Goal: Task Accomplishment & Management: Manage account settings

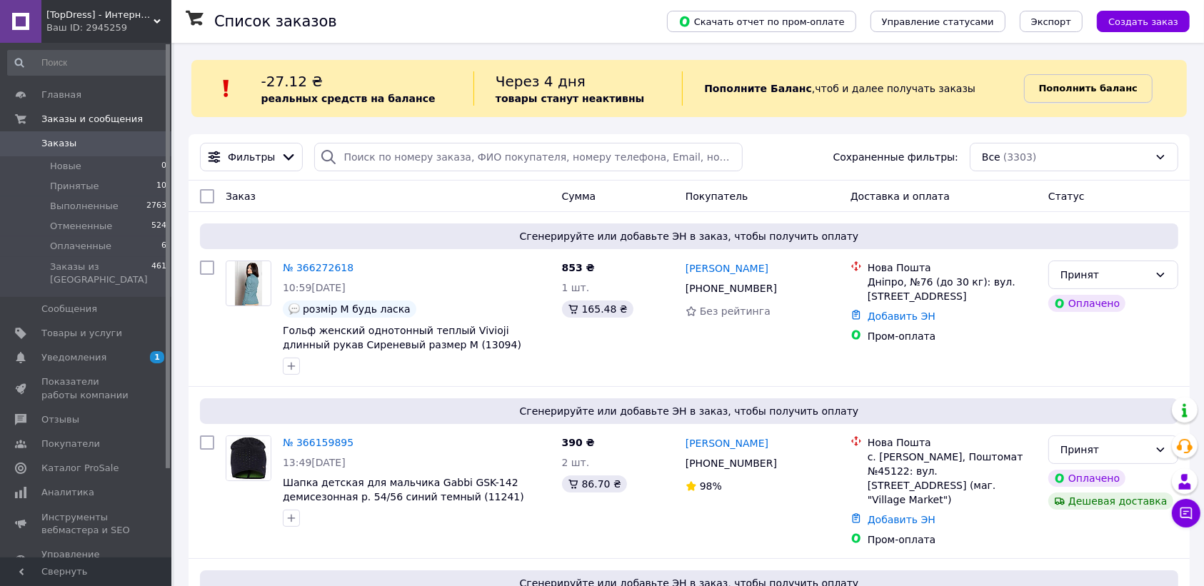
click at [1059, 94] on b "Пополнить баланс" at bounding box center [1088, 88] width 99 height 11
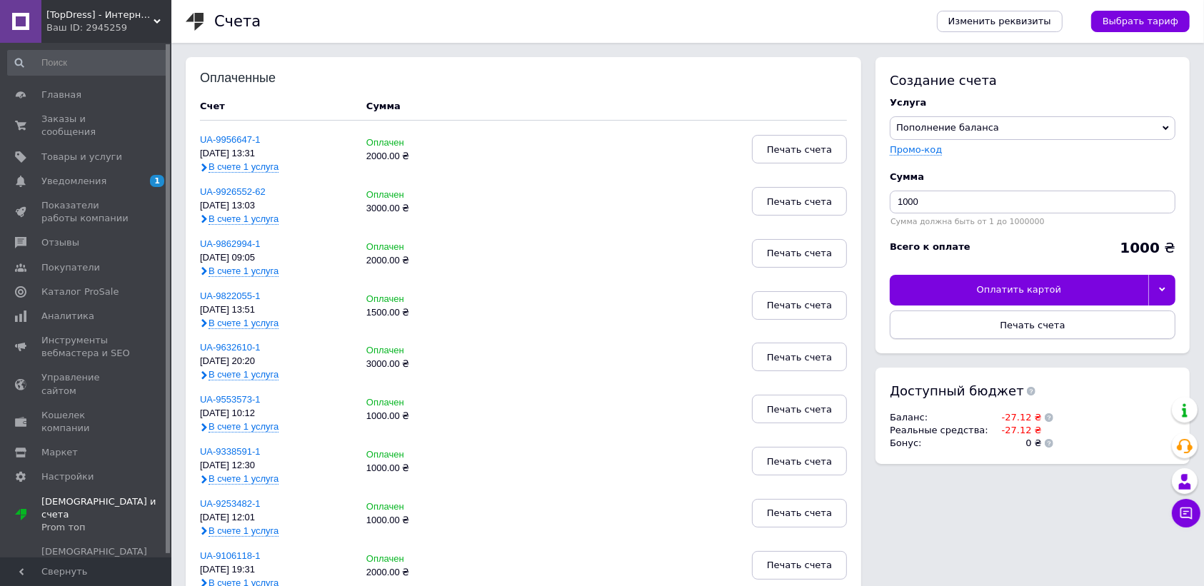
click at [986, 326] on button "Печать счета" at bounding box center [1033, 325] width 286 height 29
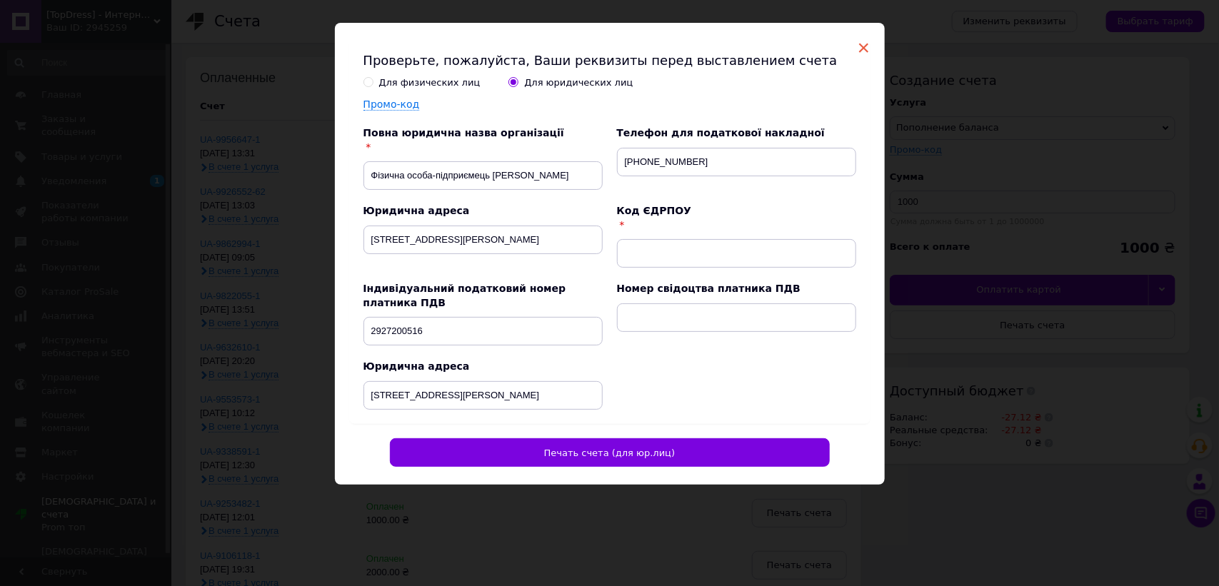
click at [861, 44] on span "×" at bounding box center [864, 48] width 13 height 24
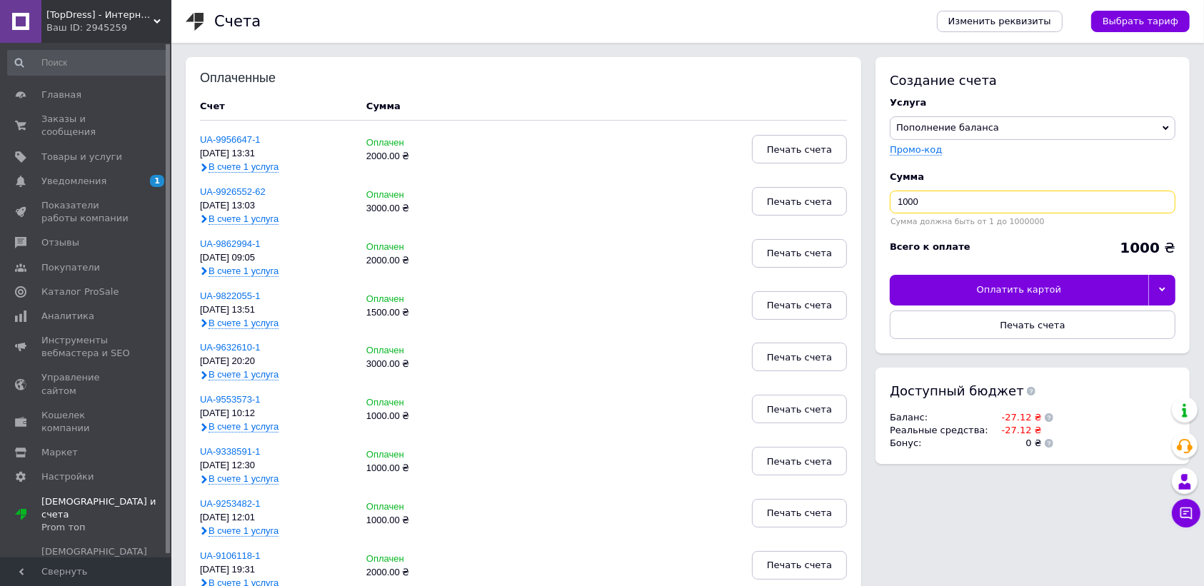
drag, startPoint x: 901, startPoint y: 202, endPoint x: 883, endPoint y: 201, distance: 18.6
click at [883, 201] on div "Создание счета Услуга Пополнение баланса Premium-дизайн Промо-код Сумма 1000 Су…" at bounding box center [1033, 205] width 314 height 296
type input "2000"
click at [1043, 334] on button "Печать счета" at bounding box center [1033, 325] width 286 height 29
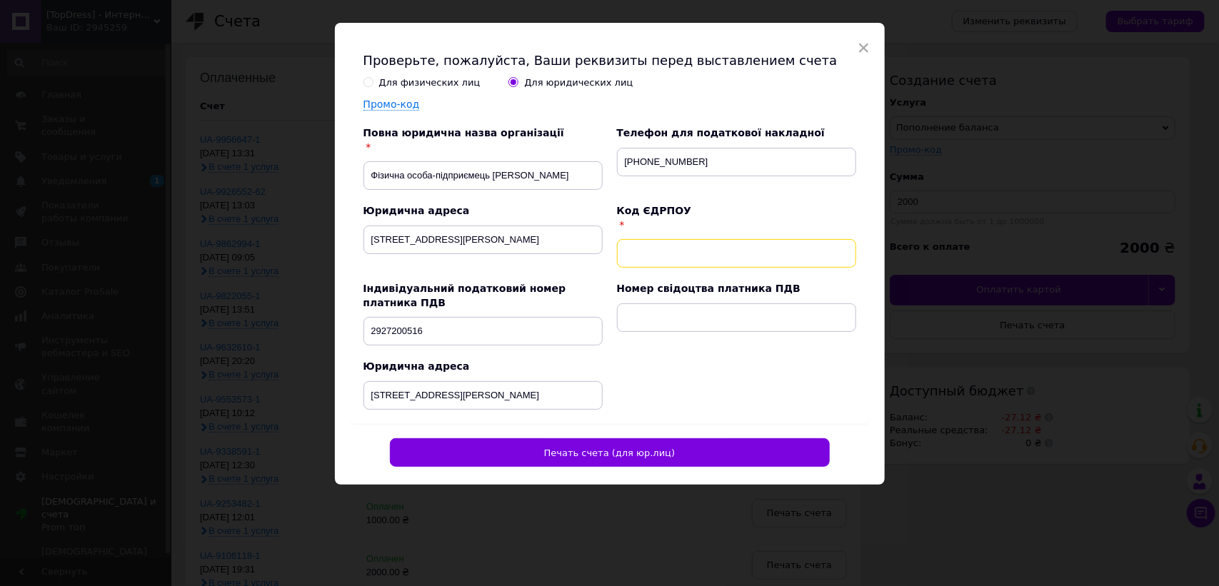
click at [665, 258] on input "text" at bounding box center [736, 253] width 239 height 29
type input "2927200516"
click at [690, 316] on input "text" at bounding box center [736, 318] width 239 height 29
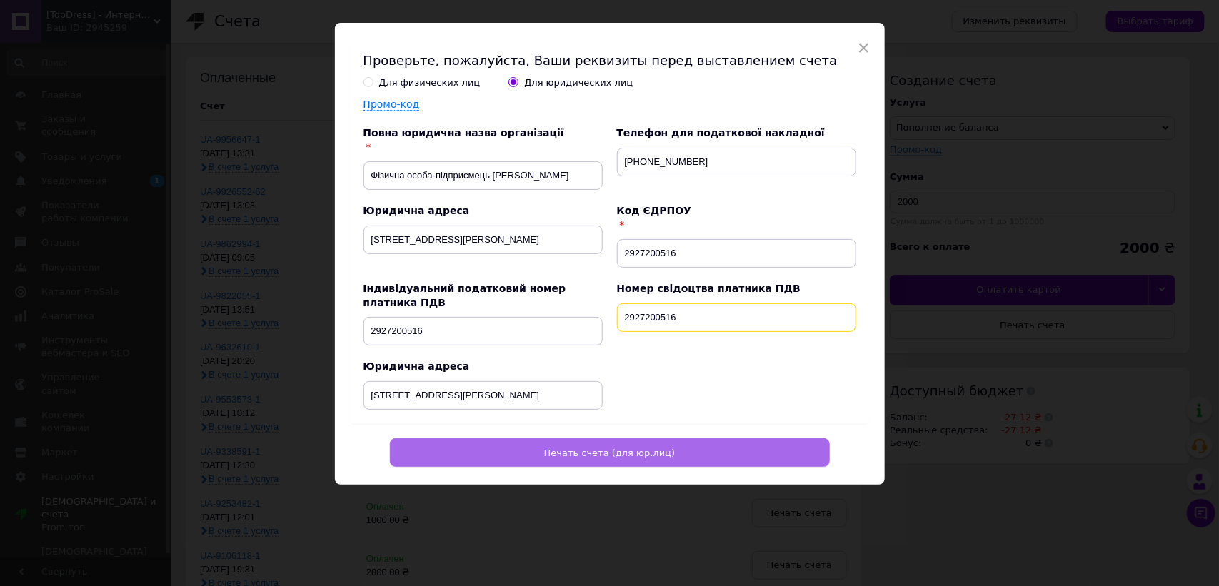
type input "2927200516"
click at [675, 457] on button "Печать счета (для юр.лиц)" at bounding box center [610, 452] width 440 height 29
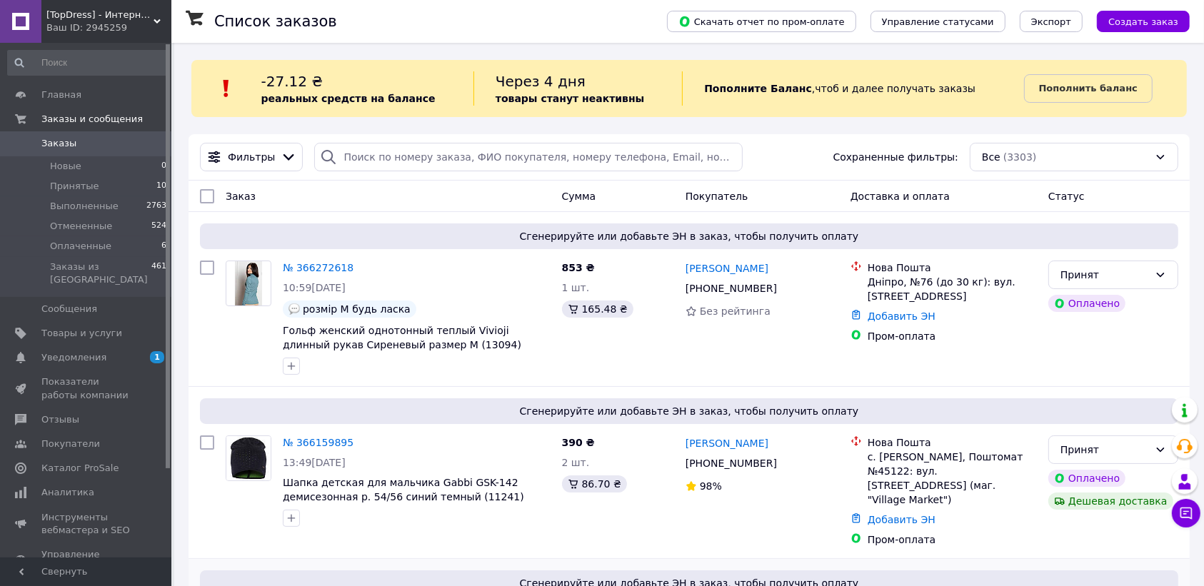
scroll to position [179, 0]
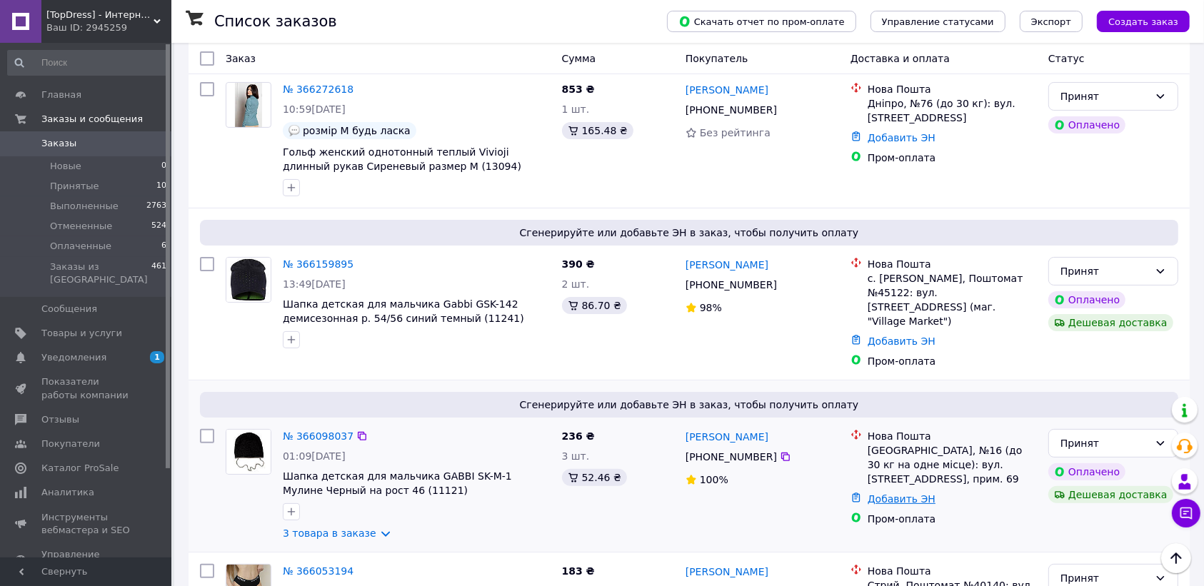
click at [919, 493] on link "Добавить ЭН" at bounding box center [902, 498] width 68 height 11
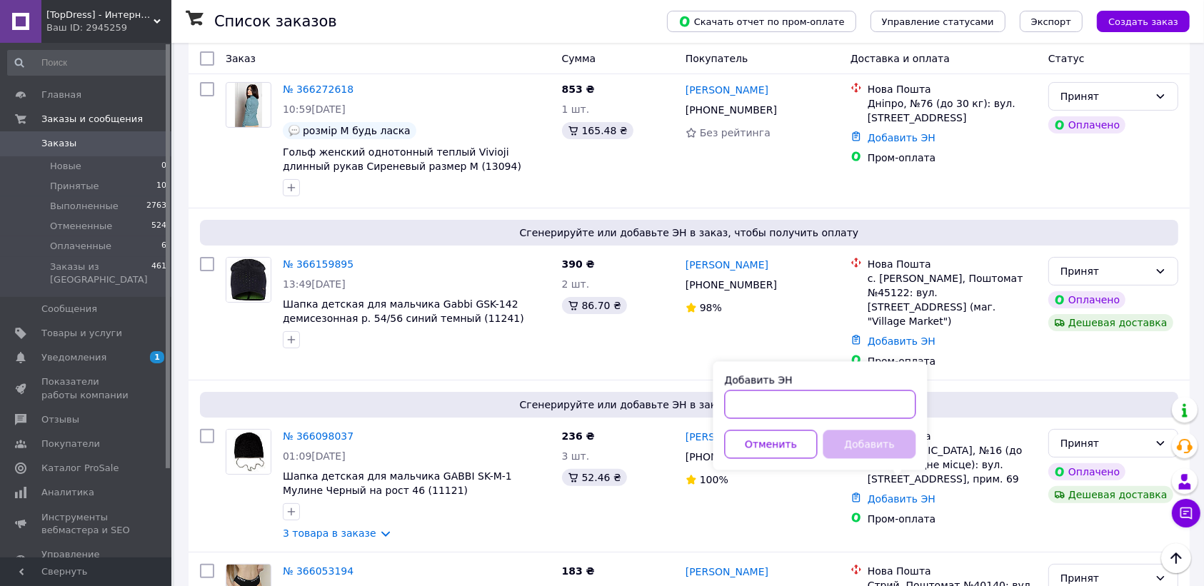
click at [823, 401] on input "Добавить ЭН" at bounding box center [820, 405] width 191 height 29
paste input "20451269125256"
type input "20451269125256"
click at [854, 440] on button "Добавить" at bounding box center [869, 445] width 93 height 29
click at [862, 441] on button "Добавить" at bounding box center [869, 445] width 93 height 29
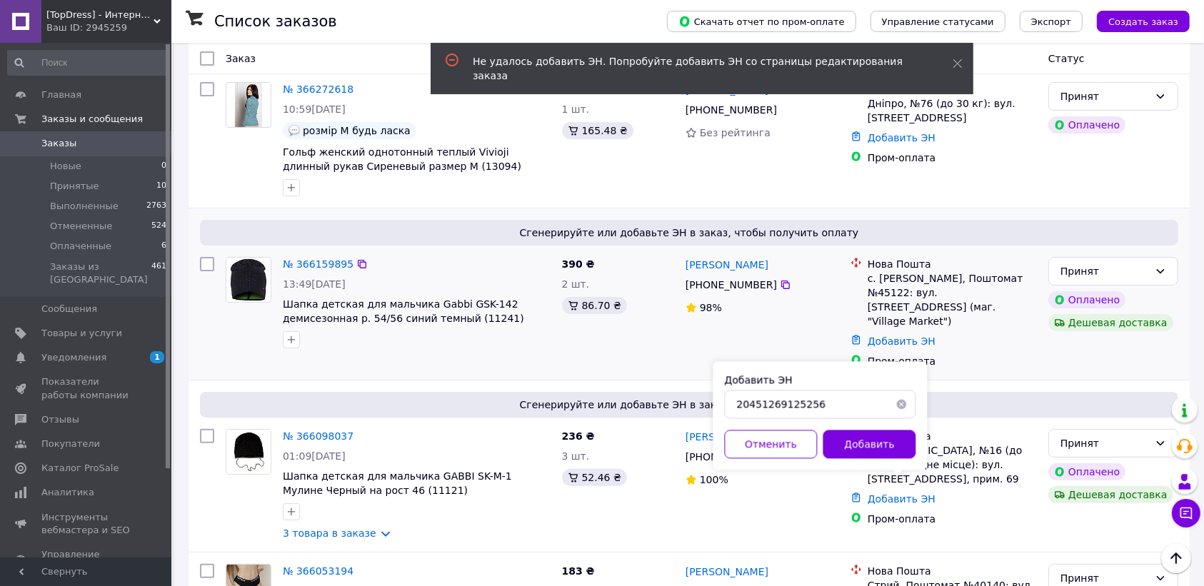
drag, startPoint x: 525, startPoint y: 363, endPoint x: 456, endPoint y: 344, distance: 71.9
click at [523, 361] on div "Сгенерируйте или добавьте ЭН в заказ, чтобы получить оплату № 366159895 13:49, …" at bounding box center [689, 294] width 1001 height 171
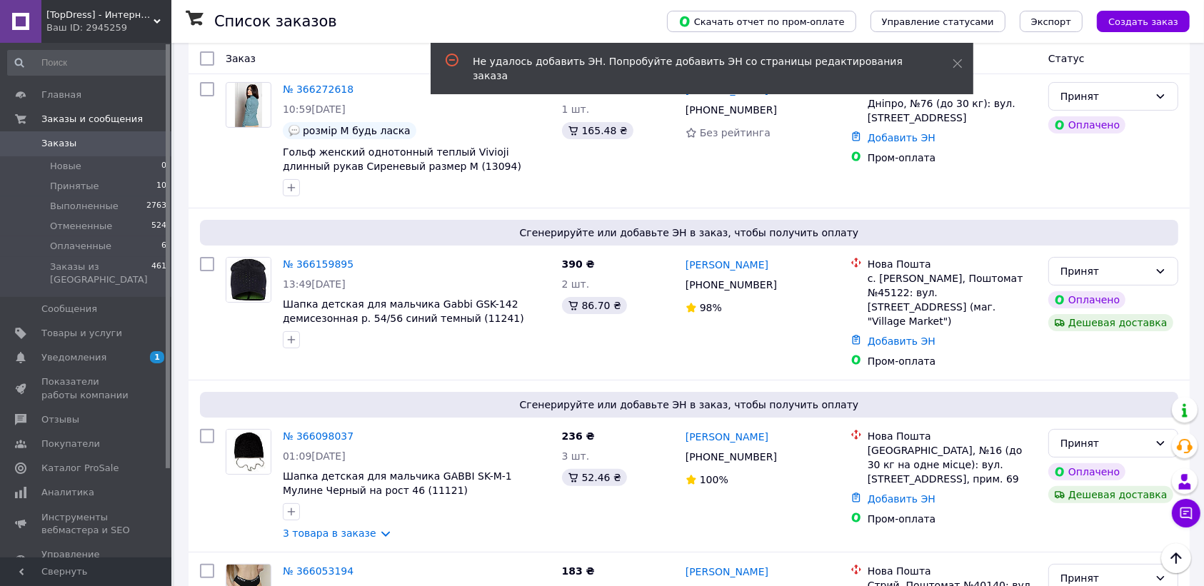
click at [320, 431] on link "№ 366098037" at bounding box center [318, 436] width 71 height 11
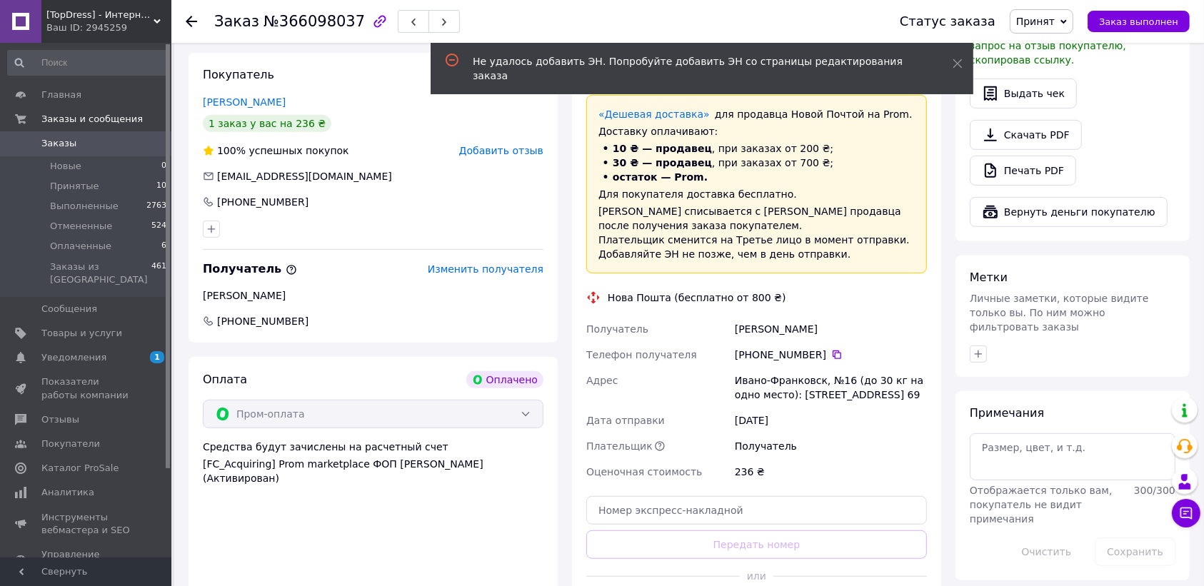
scroll to position [714, 0]
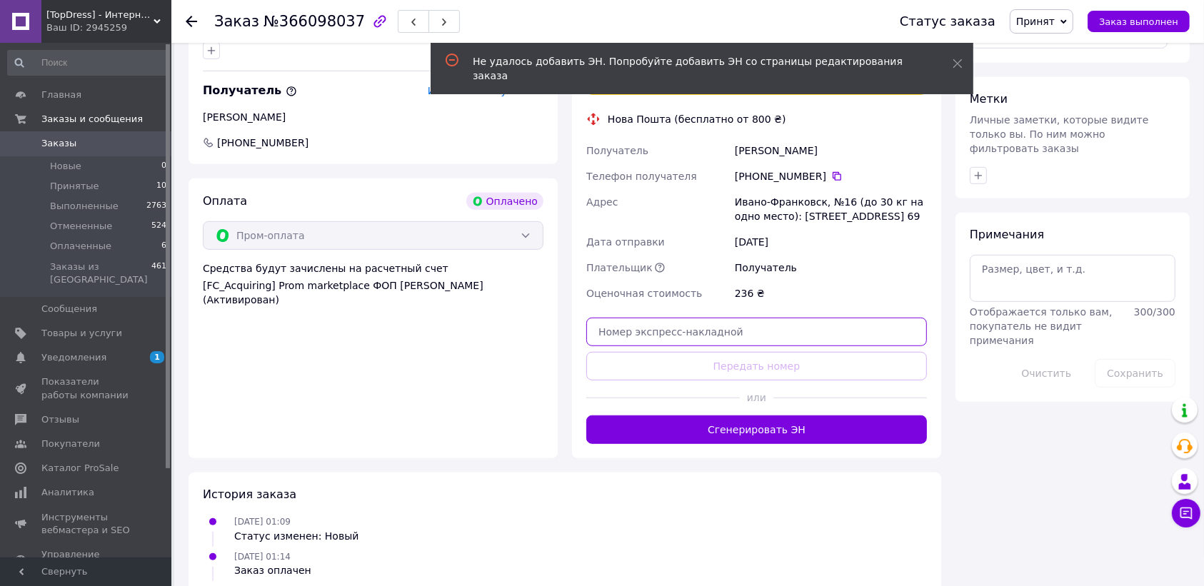
click at [747, 329] on input "text" at bounding box center [756, 332] width 341 height 29
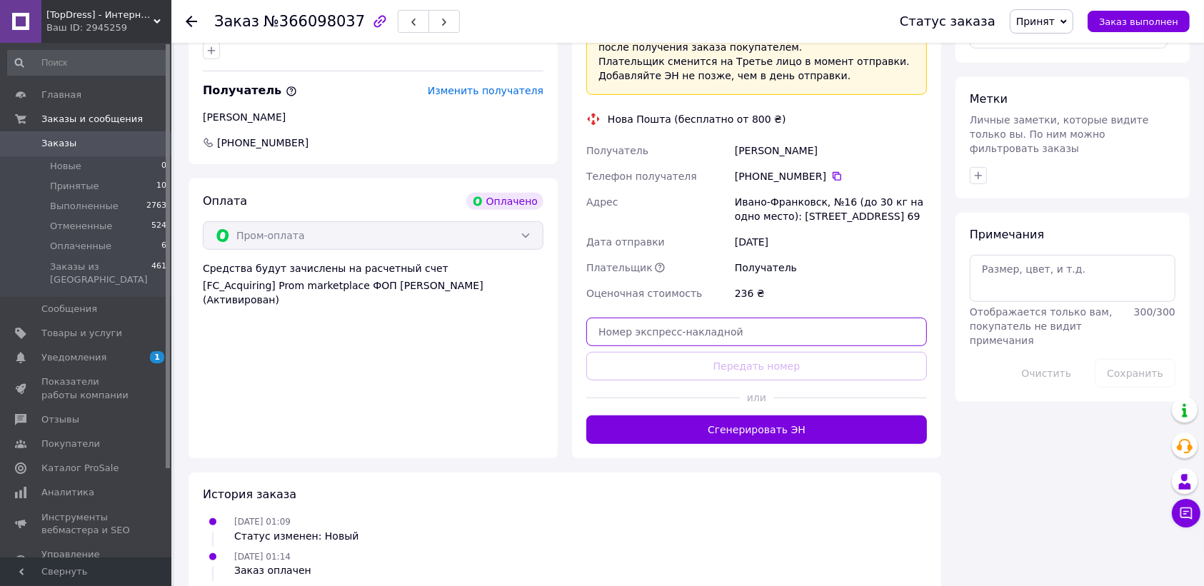
paste input "20451269125256"
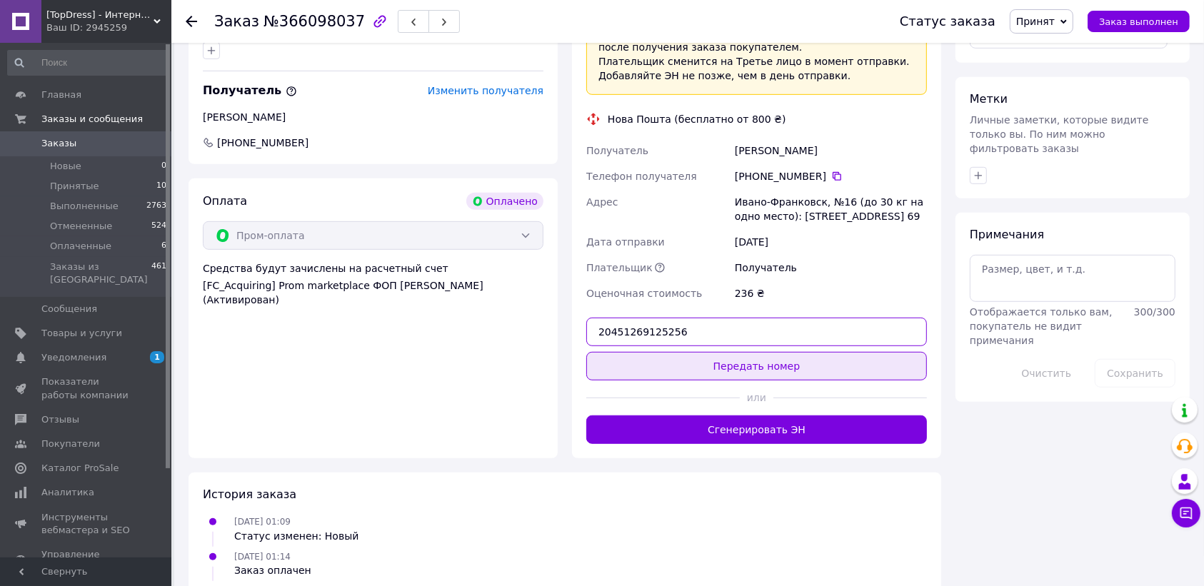
type input "20451269125256"
click at [772, 370] on button "Передать номер" at bounding box center [756, 366] width 341 height 29
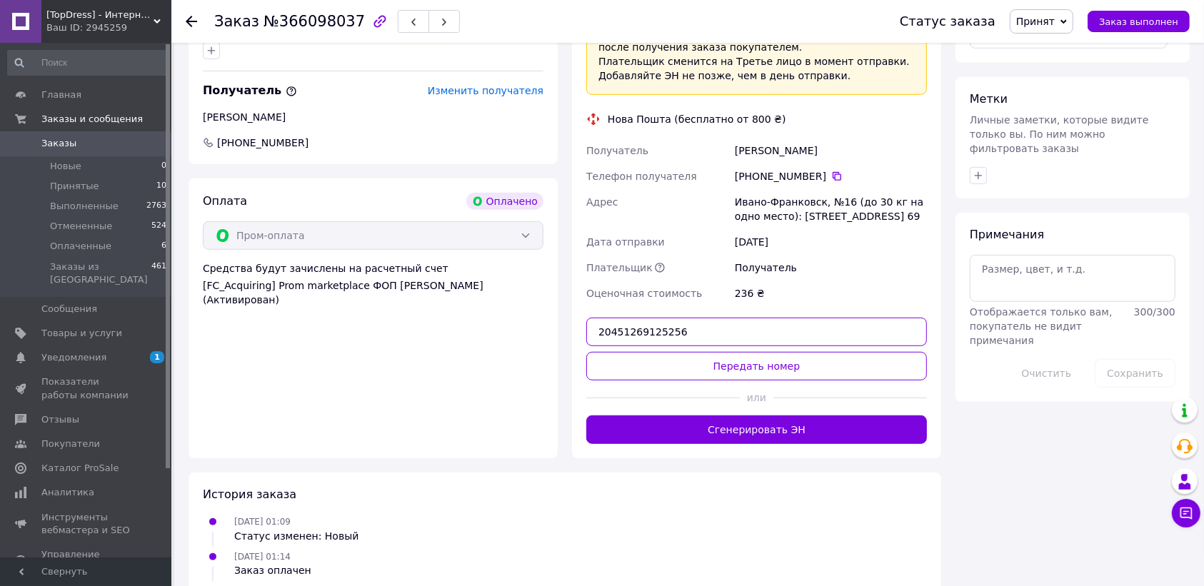
drag, startPoint x: 707, startPoint y: 324, endPoint x: 425, endPoint y: 321, distance: 282.1
click at [425, 321] on div "Покупатель [PERSON_NAME] 1 заказ у вас на 236 ₴ 100% успешных покупок Добавить …" at bounding box center [564, 166] width 767 height 584
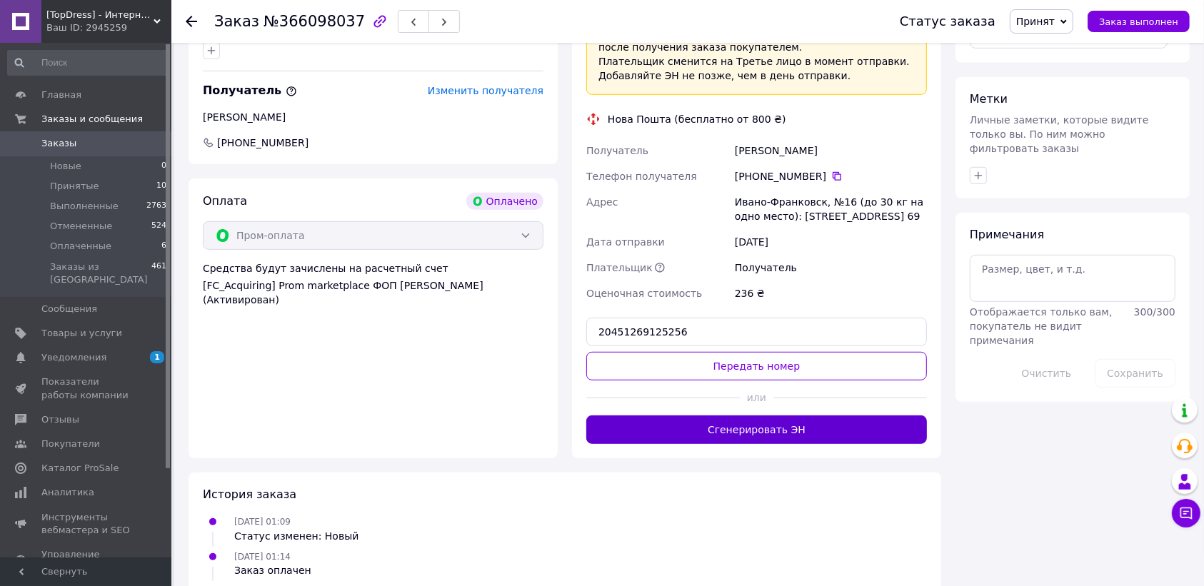
click at [711, 425] on button "Сгенерировать ЭН" at bounding box center [756, 430] width 341 height 29
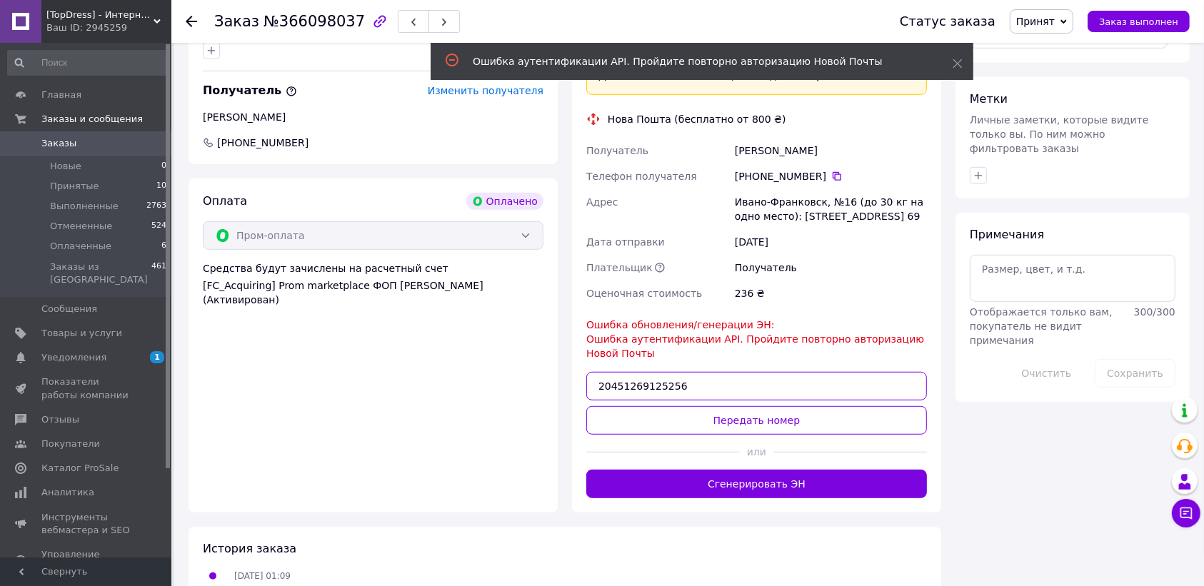
drag, startPoint x: 733, startPoint y: 400, endPoint x: 726, endPoint y: 397, distance: 7.7
click at [727, 398] on input "20451269125256" at bounding box center [756, 386] width 341 height 29
click at [748, 423] on button "Передать номер" at bounding box center [756, 420] width 341 height 29
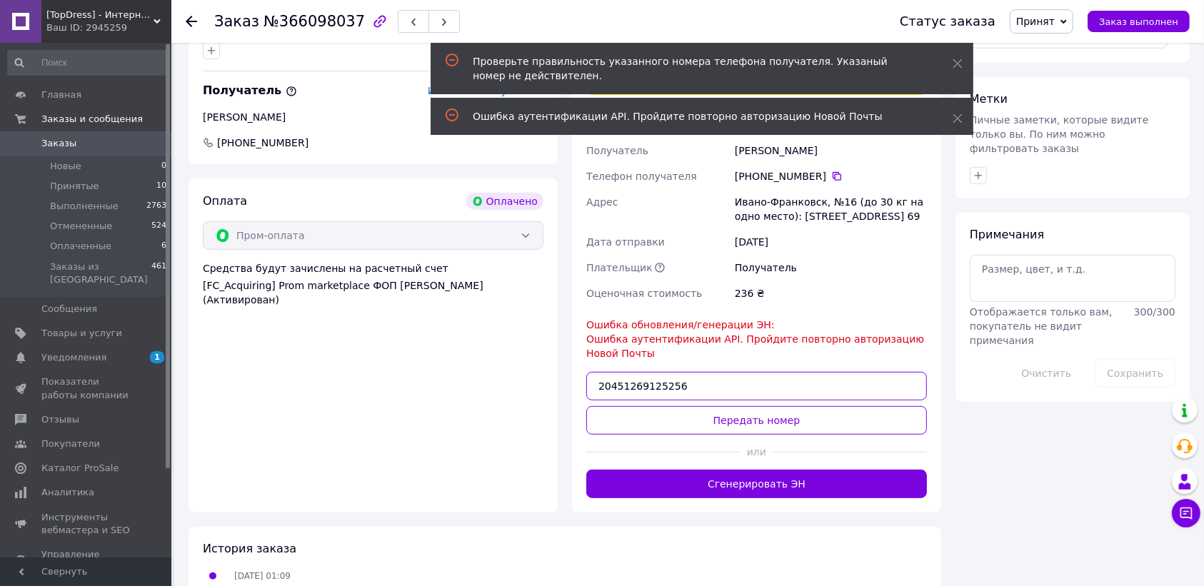
drag, startPoint x: 694, startPoint y: 379, endPoint x: 484, endPoint y: 379, distance: 210.0
click at [484, 379] on div "Покупатель [PERSON_NAME] 1 заказ у вас на 236 ₴ 100% успешных покупок Добавить …" at bounding box center [564, 193] width 767 height 638
click at [648, 386] on input "text" at bounding box center [756, 386] width 341 height 29
paste input "20451269125256"
type input "20451269125256"
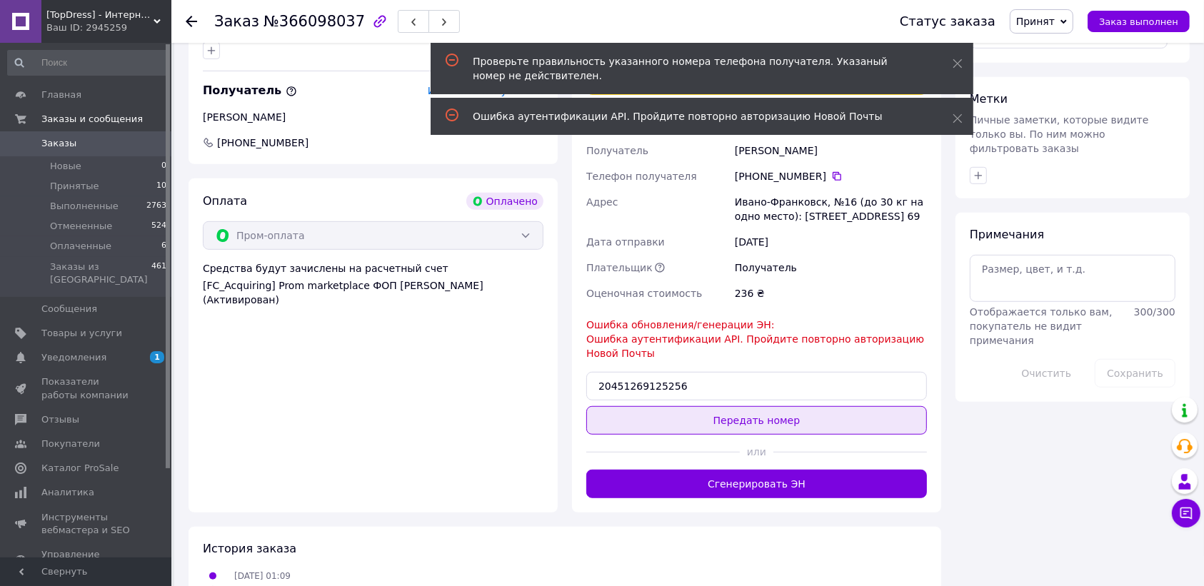
click at [719, 422] on button "Передать номер" at bounding box center [756, 420] width 341 height 29
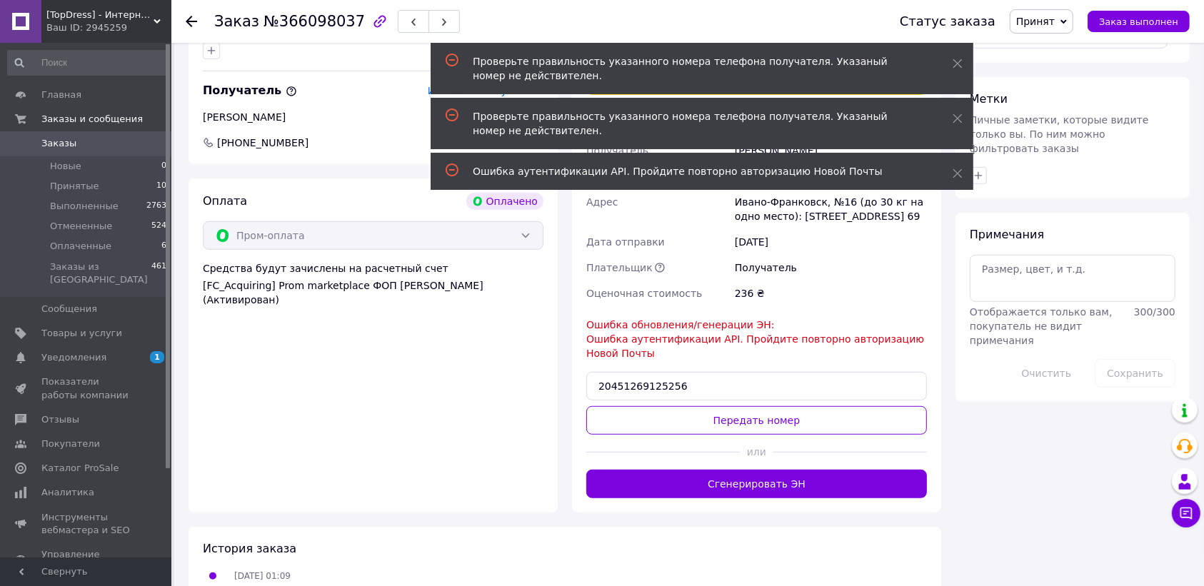
scroll to position [625, 0]
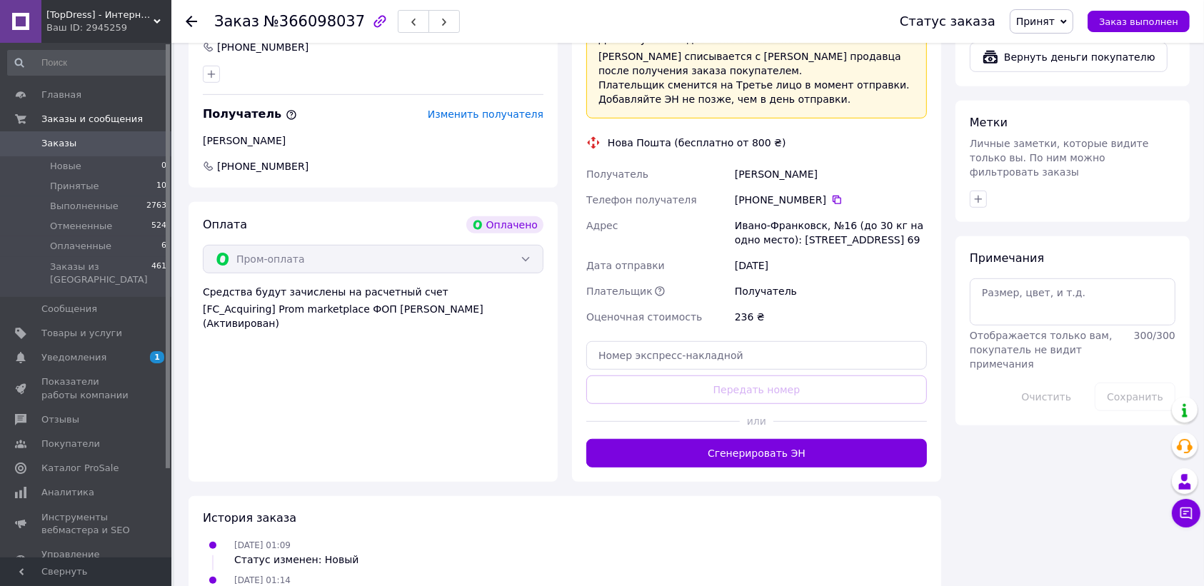
scroll to position [803, 0]
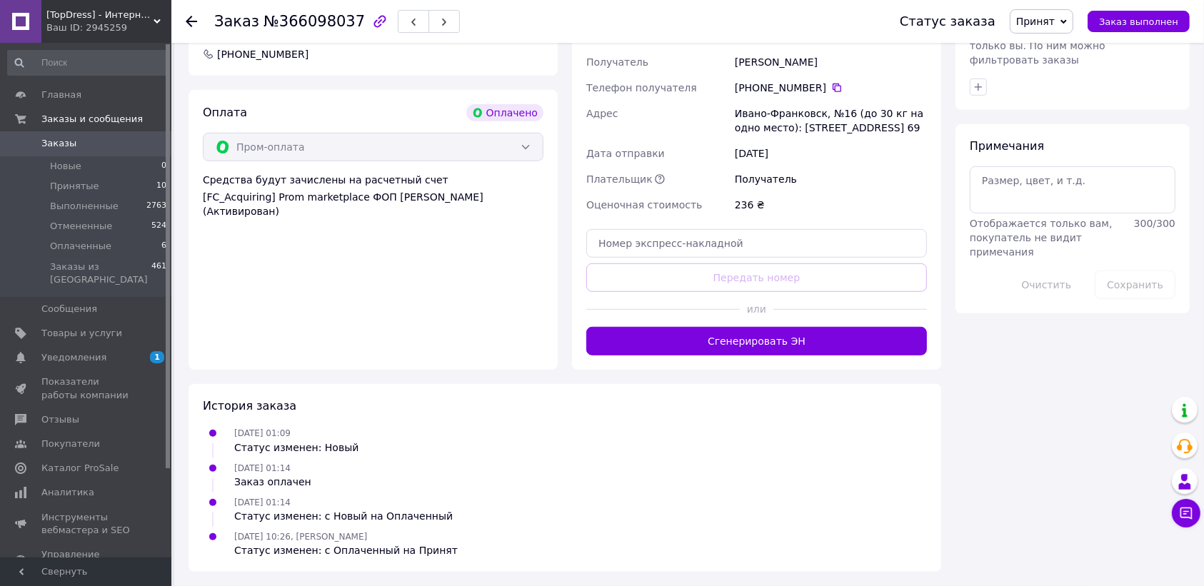
click at [718, 270] on div "Доставка Редактировать «Дешевая доставка»   для продавца [GEOGRAPHIC_DATA] на P…" at bounding box center [756, 78] width 341 height 556
click at [716, 239] on input "text" at bounding box center [756, 243] width 341 height 29
paste input "20451269125256"
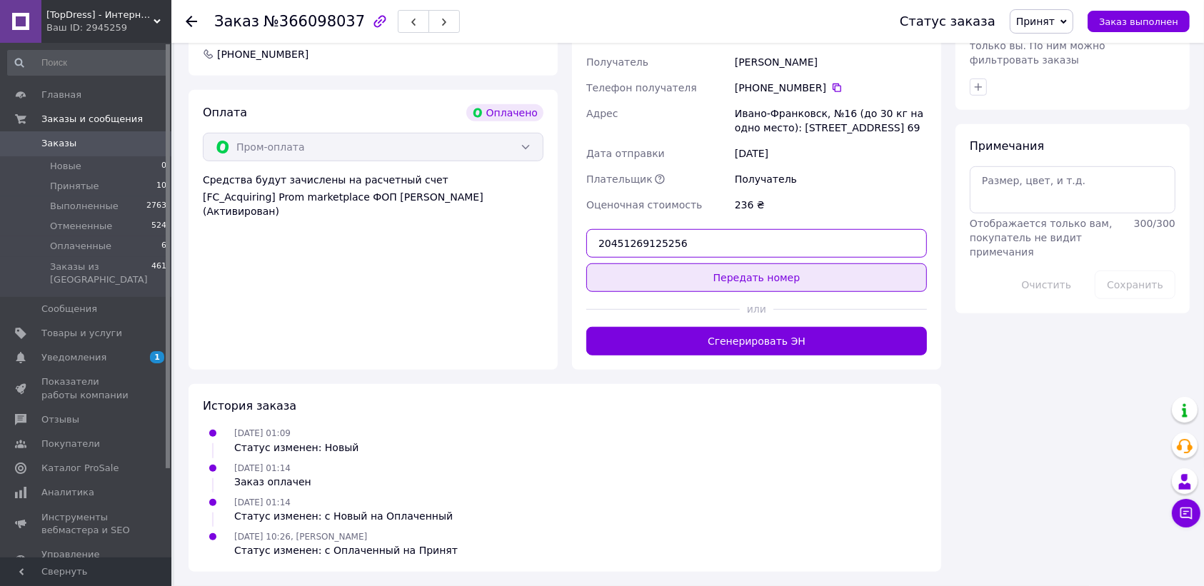
type input "20451269125256"
click at [748, 280] on button "Передать номер" at bounding box center [756, 278] width 341 height 29
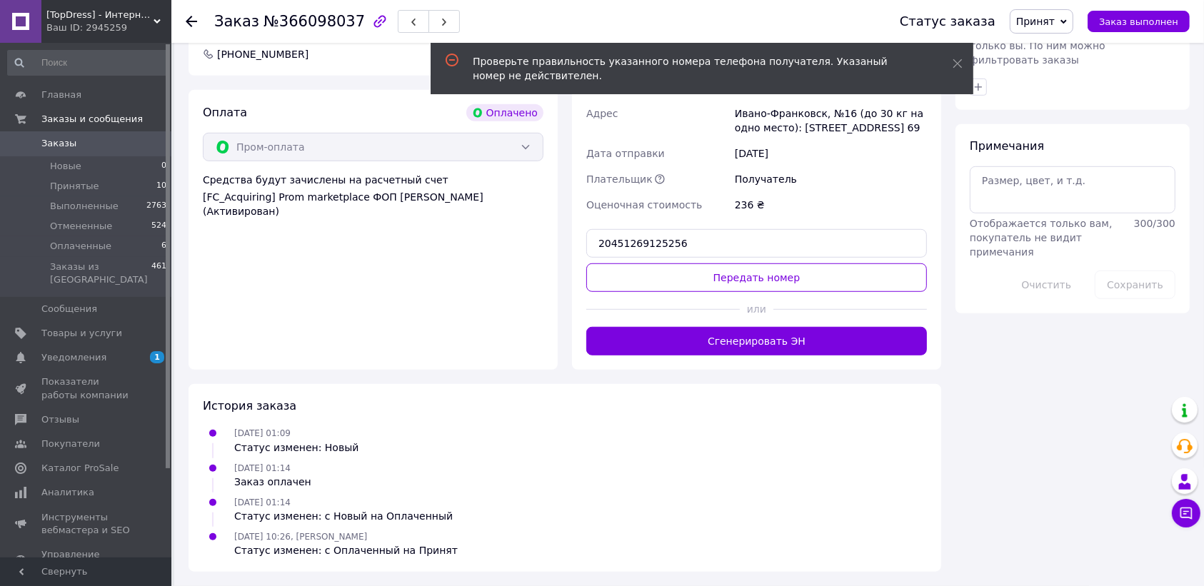
scroll to position [714, 0]
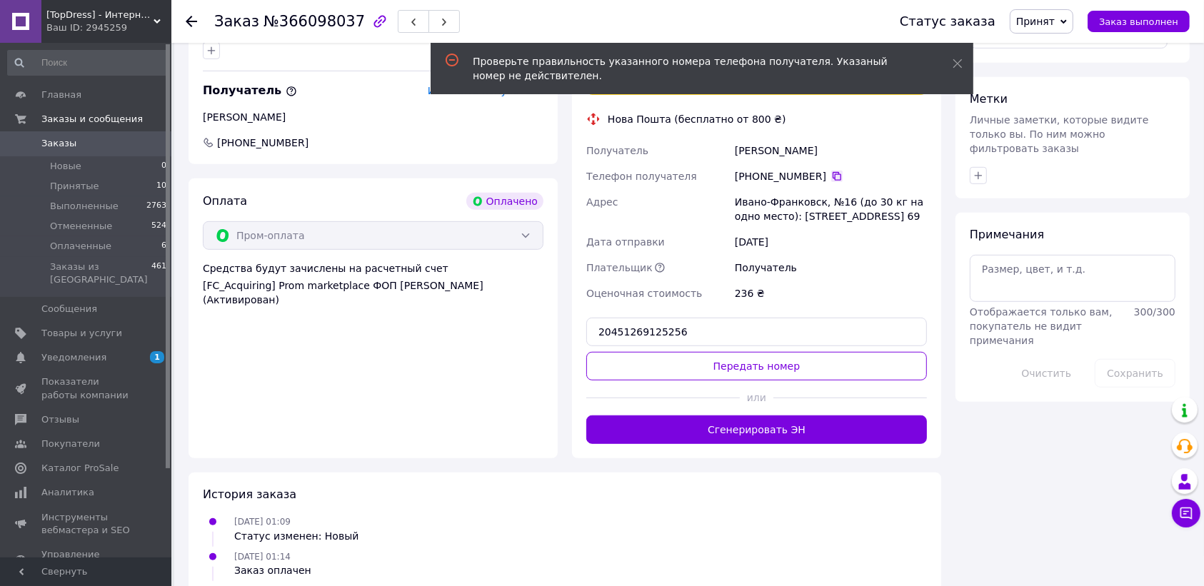
click at [831, 179] on icon at bounding box center [836, 176] width 11 height 11
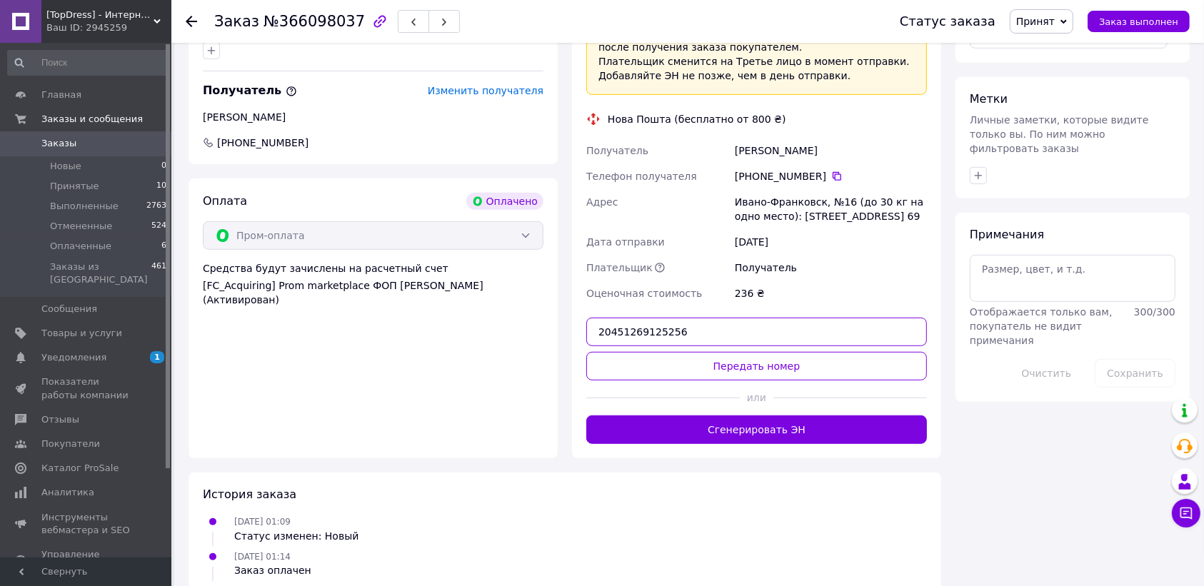
drag, startPoint x: 701, startPoint y: 329, endPoint x: 428, endPoint y: 318, distance: 273.0
click at [428, 319] on div "Покупатель [PERSON_NAME] 1 заказ у вас на 236 ₴ 100% успешных покупок Добавить …" at bounding box center [564, 166] width 767 height 584
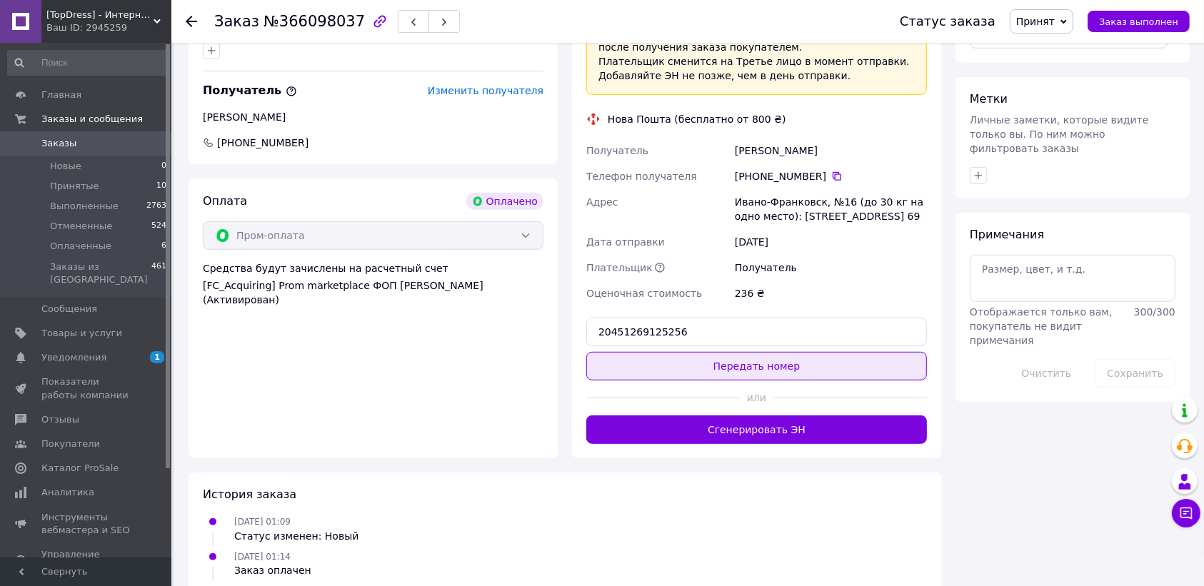
click at [770, 369] on button "Передать номер" at bounding box center [756, 366] width 341 height 29
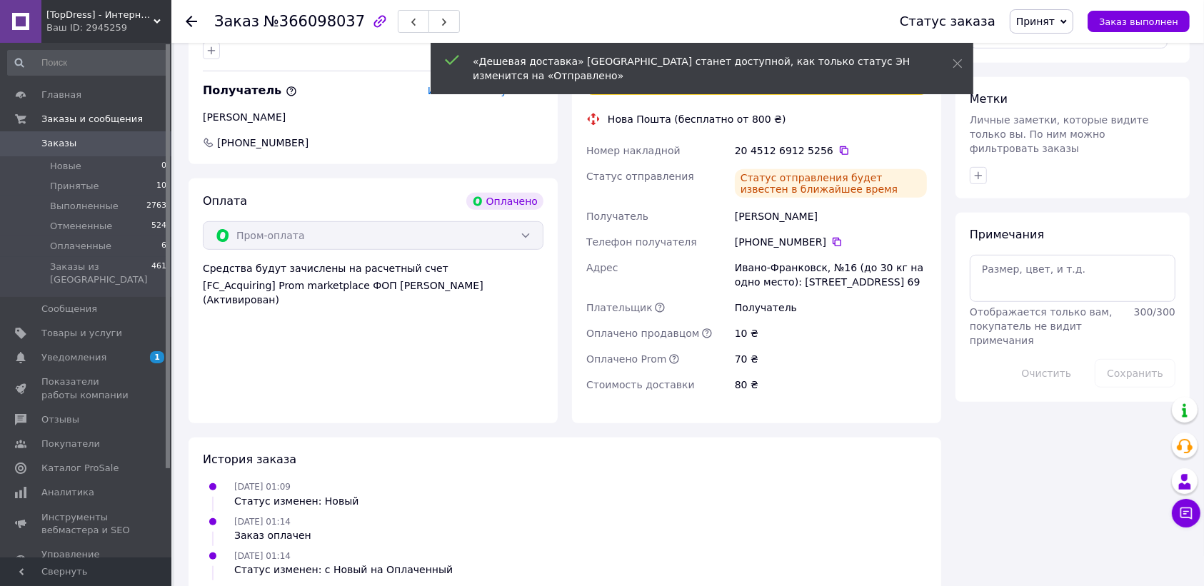
click at [422, 539] on div "[DATE] 01:14 Заказ оплачен" at bounding box center [565, 528] width 736 height 29
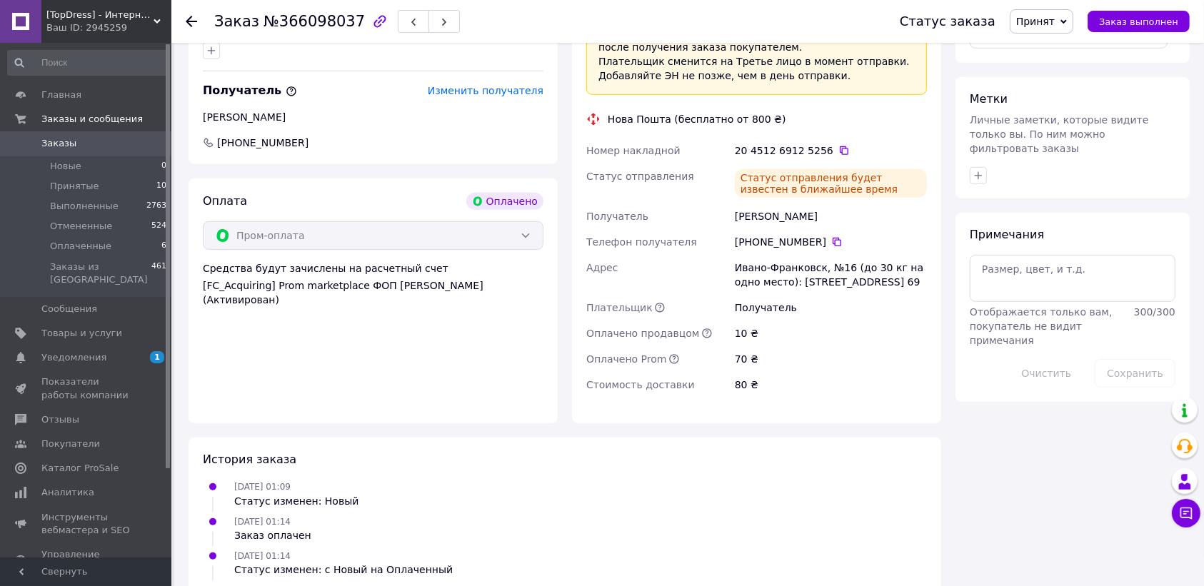
click at [195, 18] on icon at bounding box center [191, 21] width 11 height 11
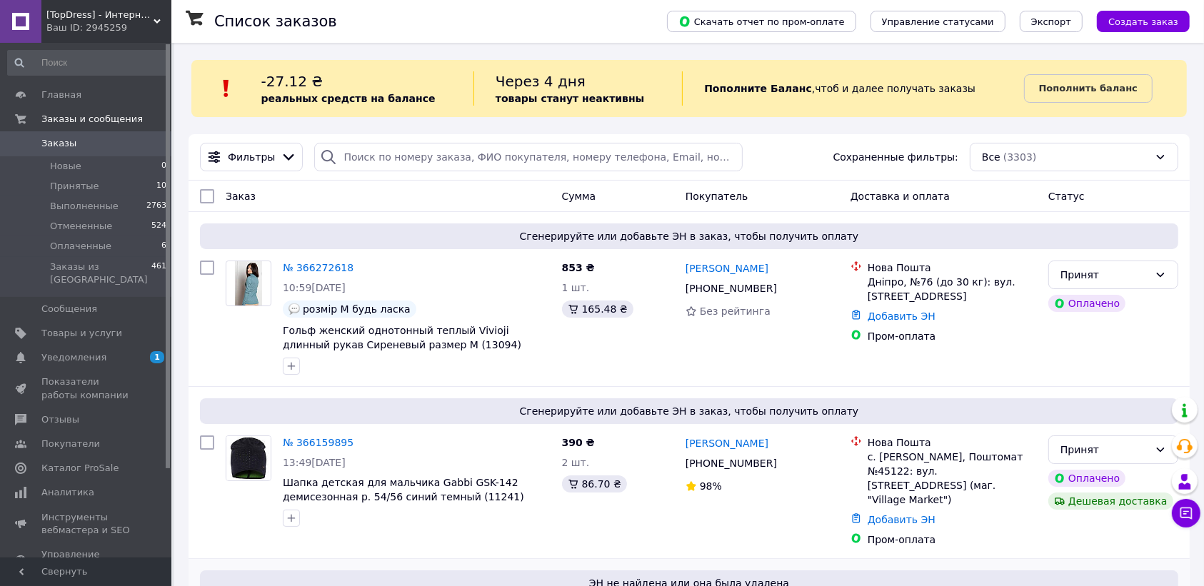
scroll to position [268, 0]
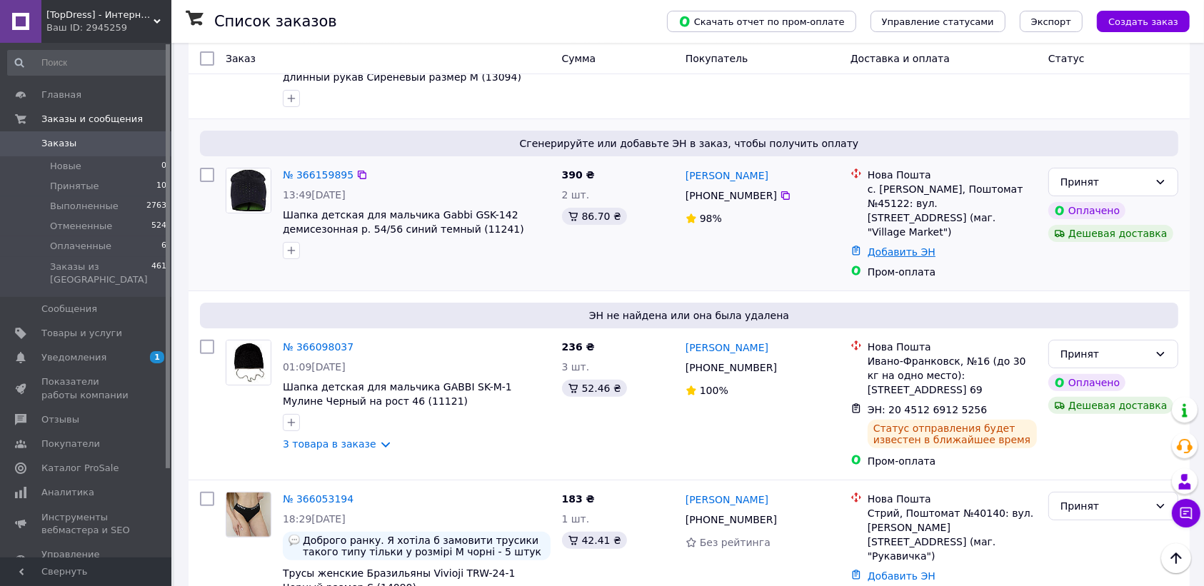
click at [886, 246] on link "Добавить ЭН" at bounding box center [902, 251] width 68 height 11
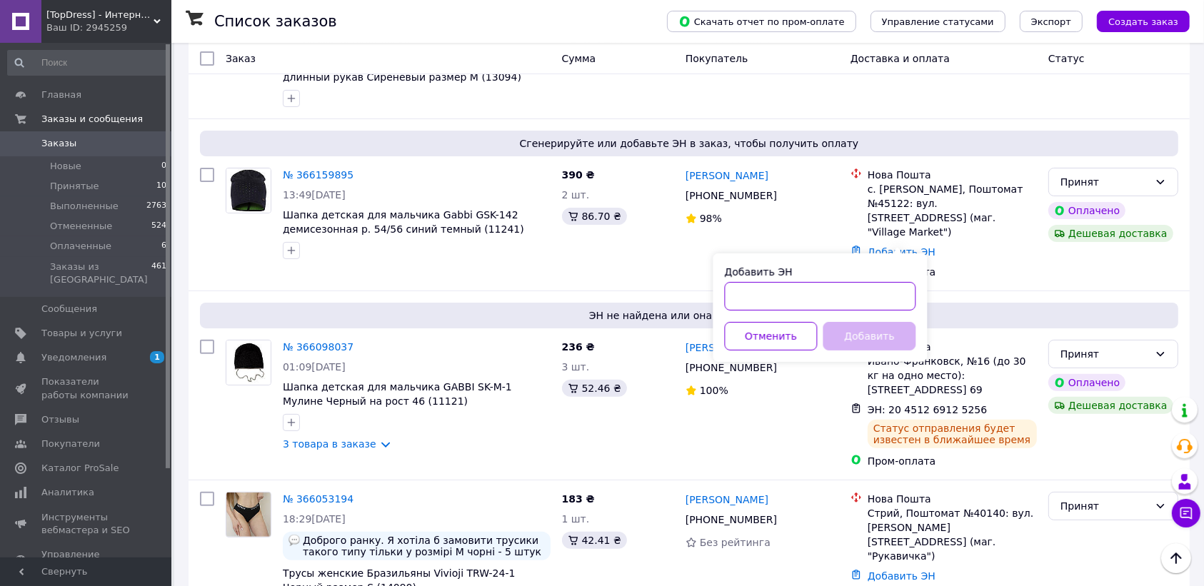
click at [901, 288] on input "Добавить ЭН" at bounding box center [820, 296] width 191 height 29
paste input "20451269127941"
type input "20451269127941"
click at [891, 337] on button "Добавить" at bounding box center [869, 336] width 93 height 29
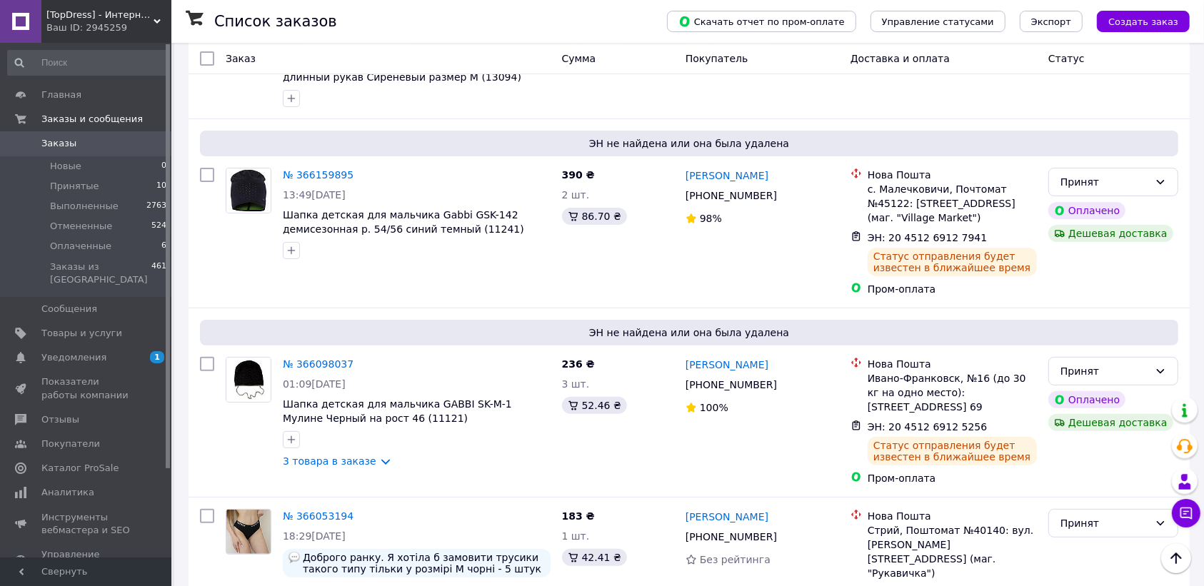
click at [76, 141] on span "Заказы" at bounding box center [86, 143] width 91 height 13
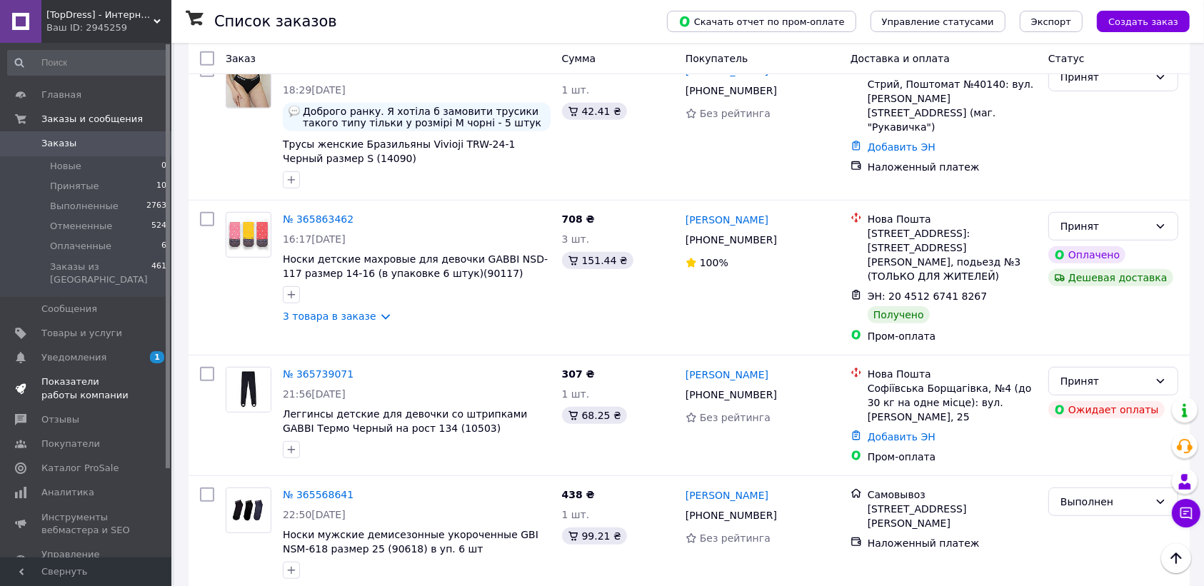
scroll to position [179, 0]
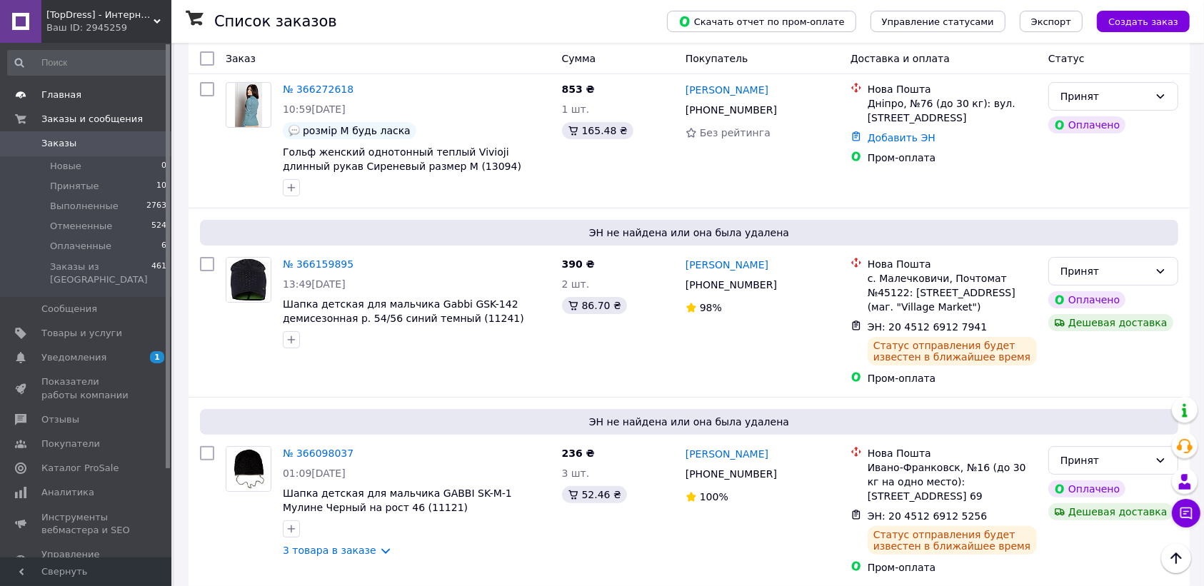
click at [76, 93] on span "Главная" at bounding box center [86, 95] width 91 height 13
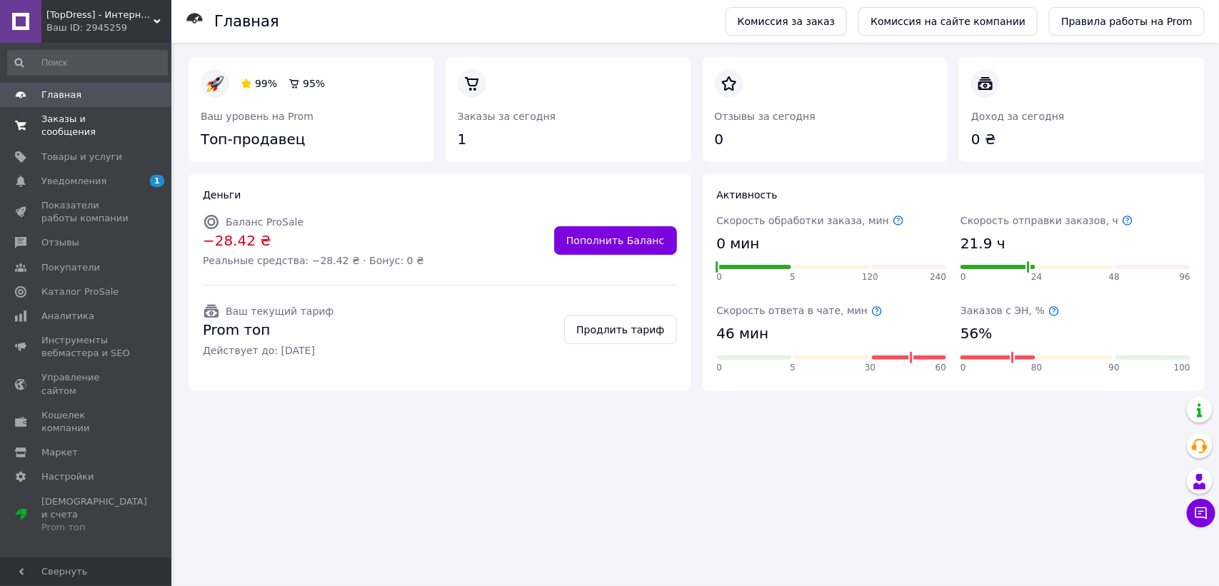
click at [102, 116] on span "Заказы и сообщения" at bounding box center [86, 126] width 91 height 26
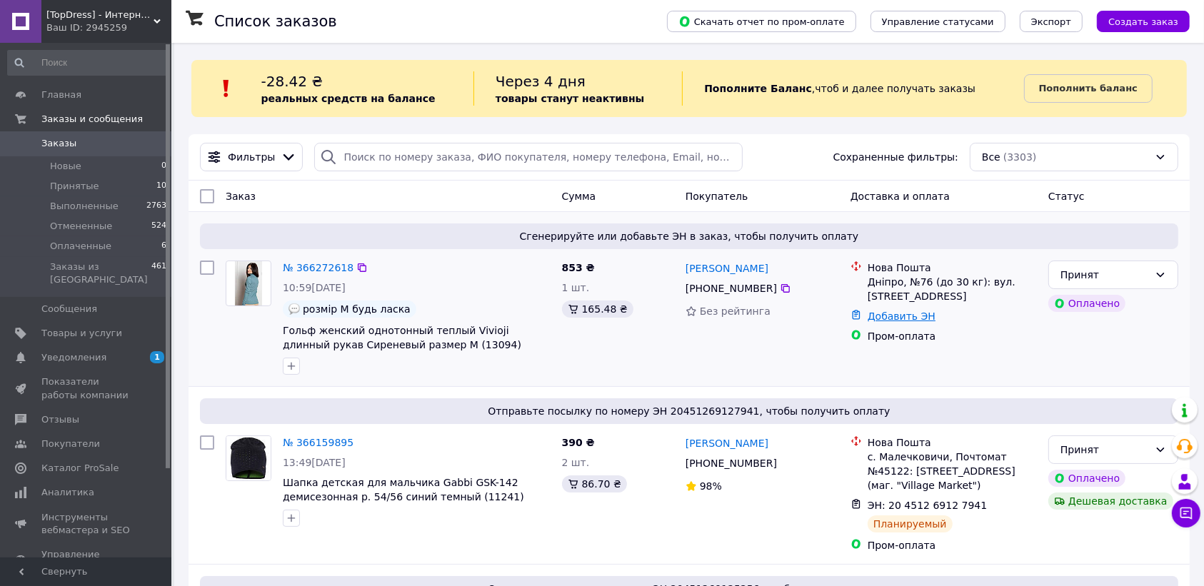
click at [909, 316] on link "Добавить ЭН" at bounding box center [902, 316] width 68 height 11
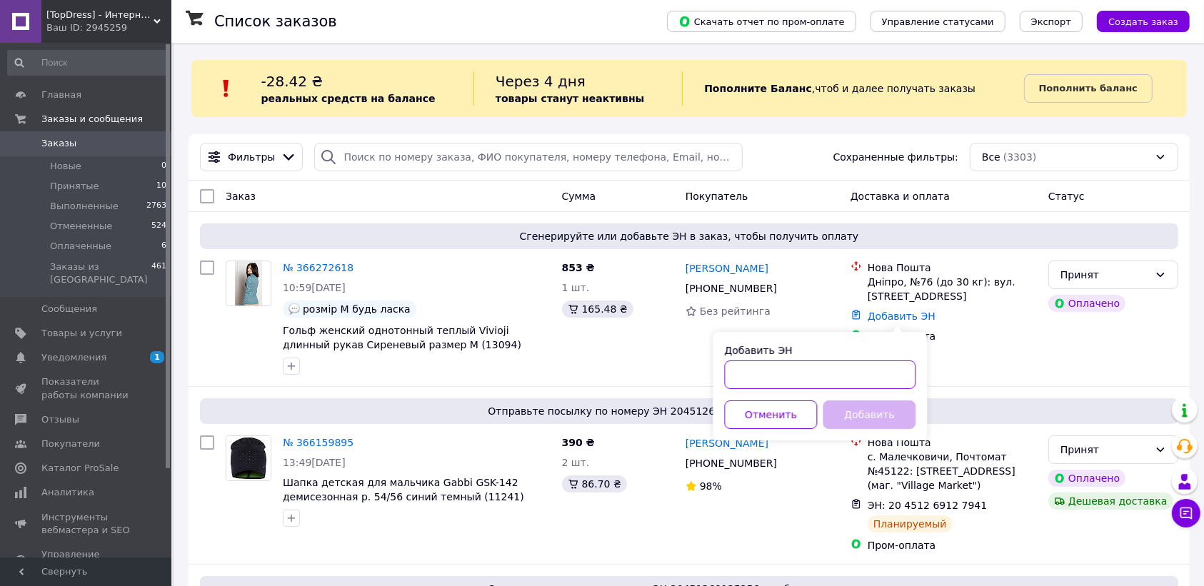
click at [791, 374] on input "Добавить ЭН" at bounding box center [820, 375] width 191 height 29
paste input "20451269135908"
type input "20451269135908"
click at [861, 418] on button "Добавить" at bounding box center [869, 415] width 93 height 29
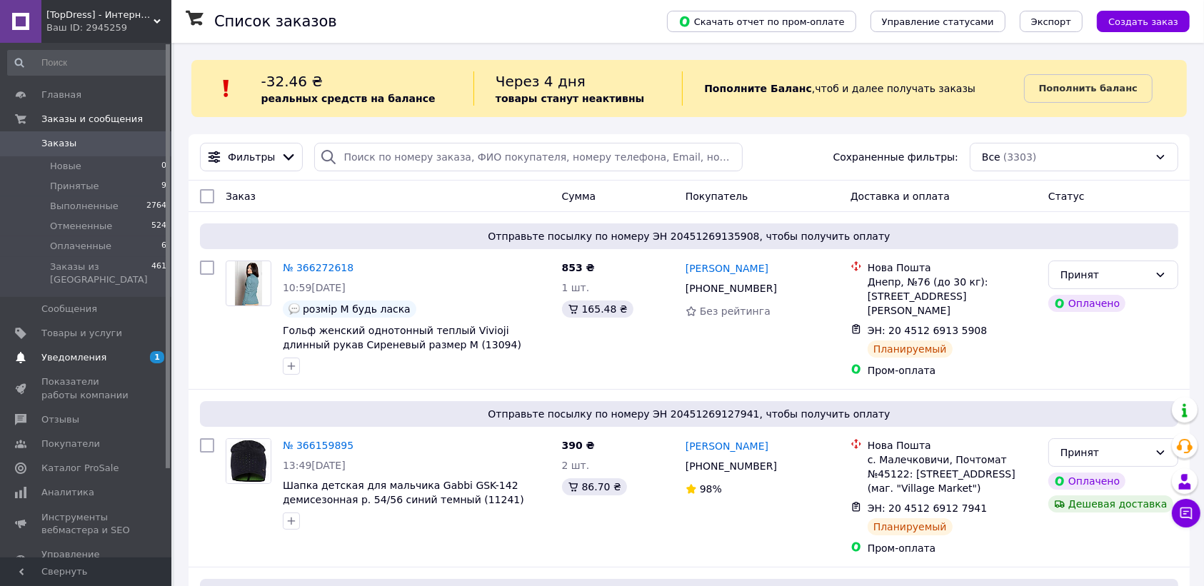
click at [109, 351] on span "Уведомления" at bounding box center [86, 357] width 91 height 13
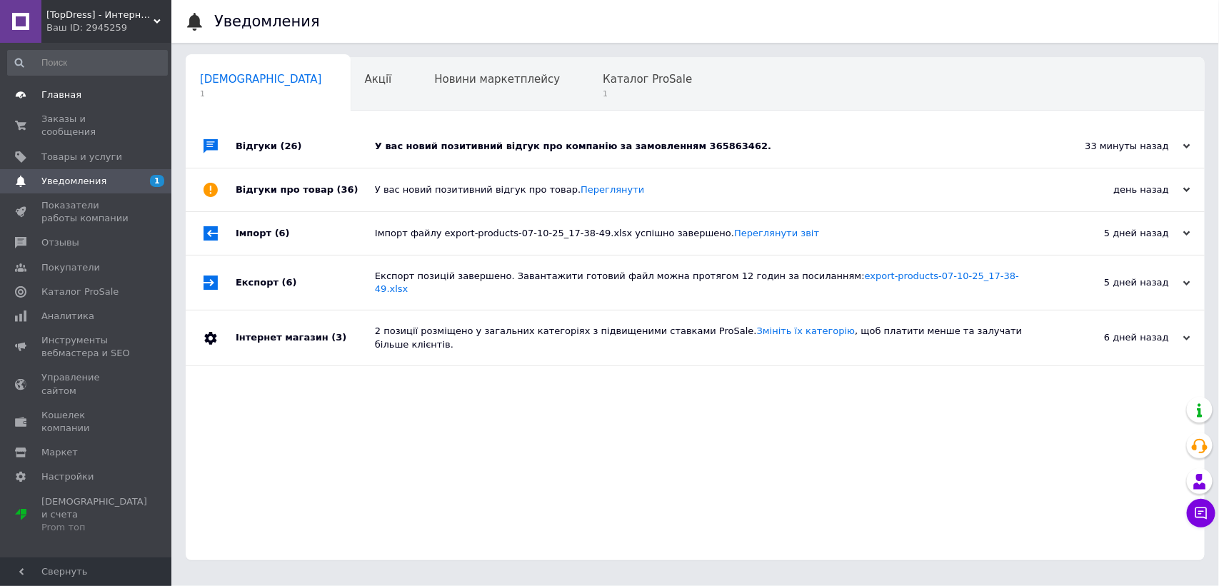
click at [79, 101] on span "Главная" at bounding box center [86, 95] width 91 height 13
